Goal: Check status: Check status

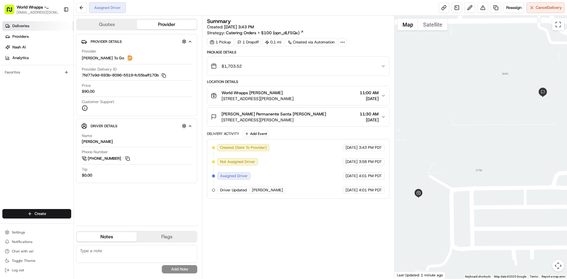
click at [25, 23] on span "Deliveries" at bounding box center [20, 25] width 17 height 5
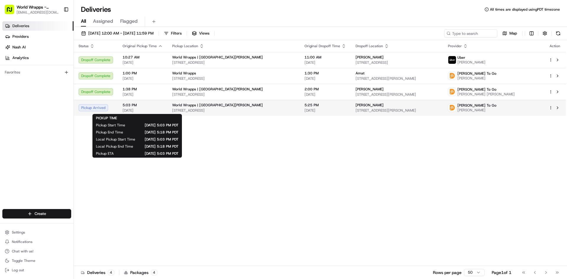
click at [142, 110] on span "[DATE]" at bounding box center [143, 110] width 40 height 5
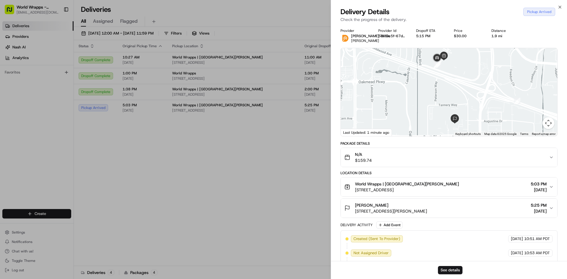
click at [347, 39] on img at bounding box center [344, 38] width 9 height 9
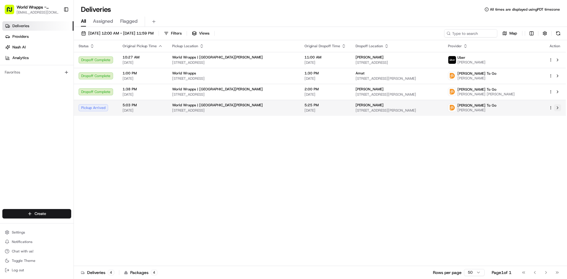
click at [557, 107] on button at bounding box center [557, 107] width 7 height 7
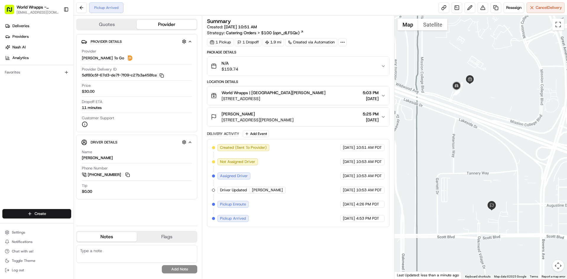
click at [101, 176] on span "[PHONE_NUMBER]" at bounding box center [104, 174] width 33 height 5
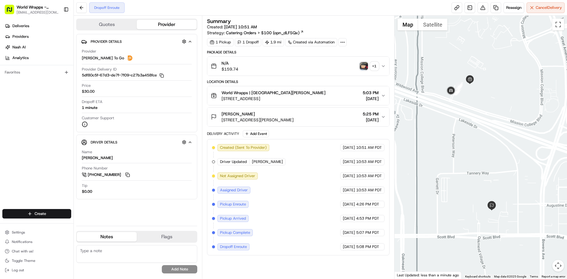
click at [360, 63] on img "button" at bounding box center [364, 66] width 8 height 8
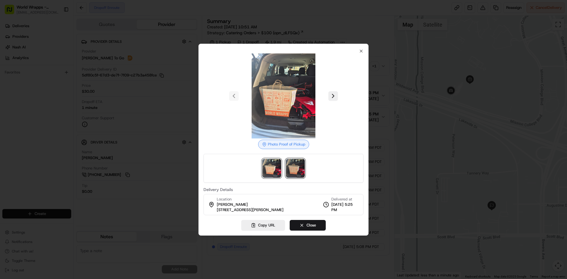
click at [298, 163] on img at bounding box center [295, 168] width 19 height 19
click at [362, 51] on icon "button" at bounding box center [361, 51] width 5 height 5
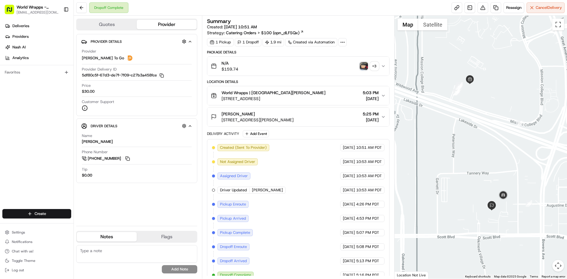
click at [379, 67] on div "N/A $159.74 + 3" at bounding box center [296, 66] width 170 height 12
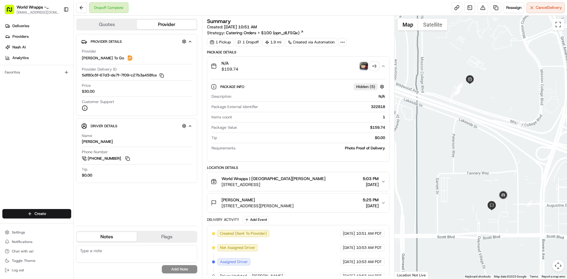
click at [375, 71] on div "N/A $159.74 + 3" at bounding box center [296, 66] width 170 height 12
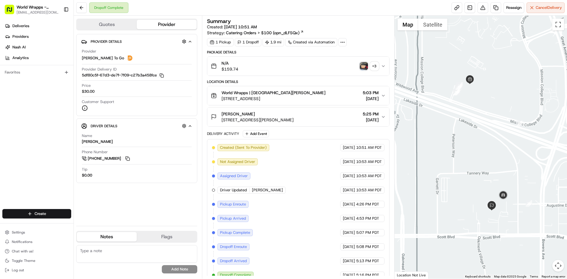
click at [375, 71] on div "N/A $159.74 + 3" at bounding box center [296, 66] width 170 height 12
